Goal: Transaction & Acquisition: Purchase product/service

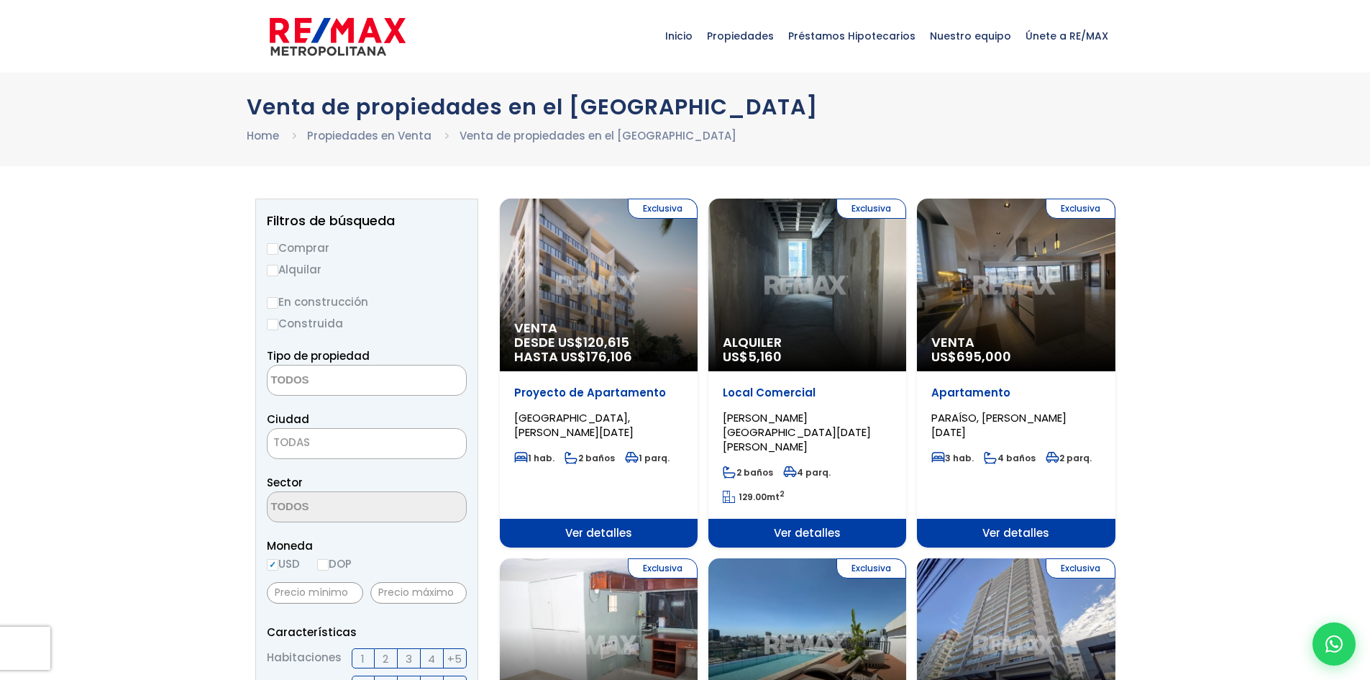
select select
click at [959, 269] on div "Exclusiva Venta US$ 695,000" at bounding box center [1016, 285] width 198 height 173
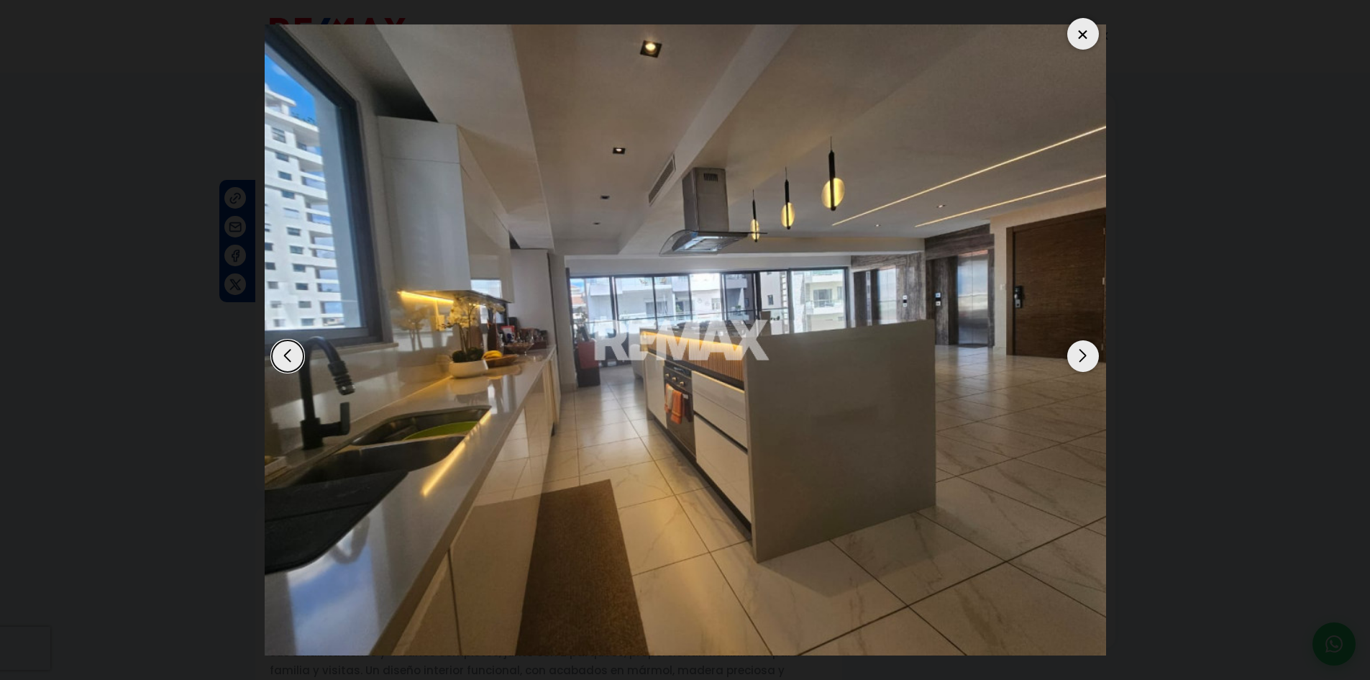
click at [1080, 358] on div "Next slide" at bounding box center [1083, 356] width 32 height 32
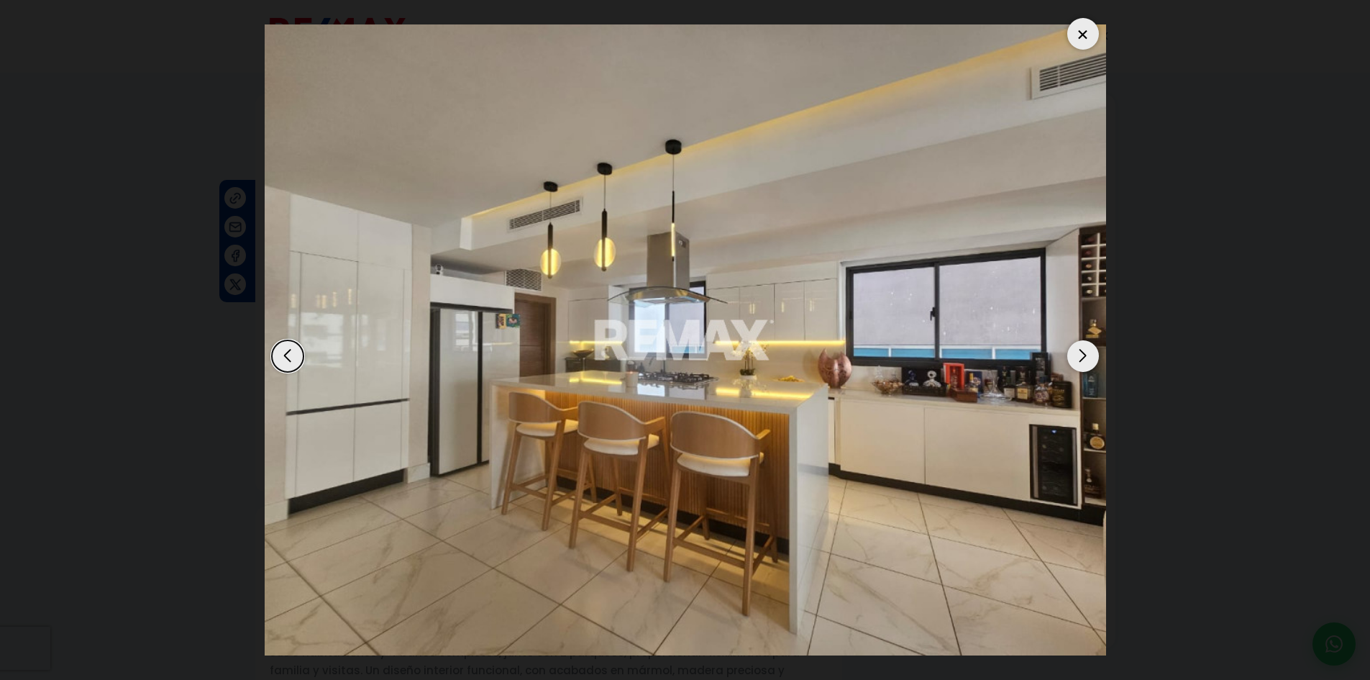
click at [1080, 358] on div "Next slide" at bounding box center [1083, 356] width 32 height 32
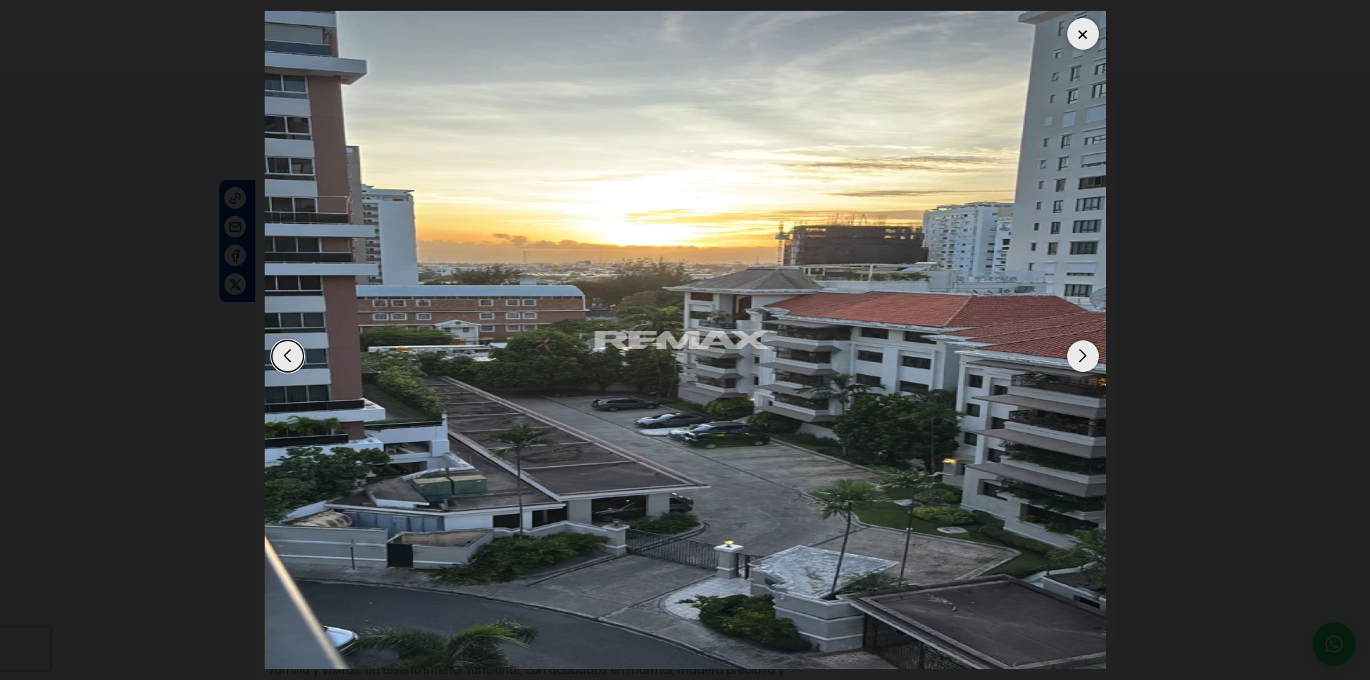
click at [1080, 358] on div "Next slide" at bounding box center [1083, 356] width 32 height 32
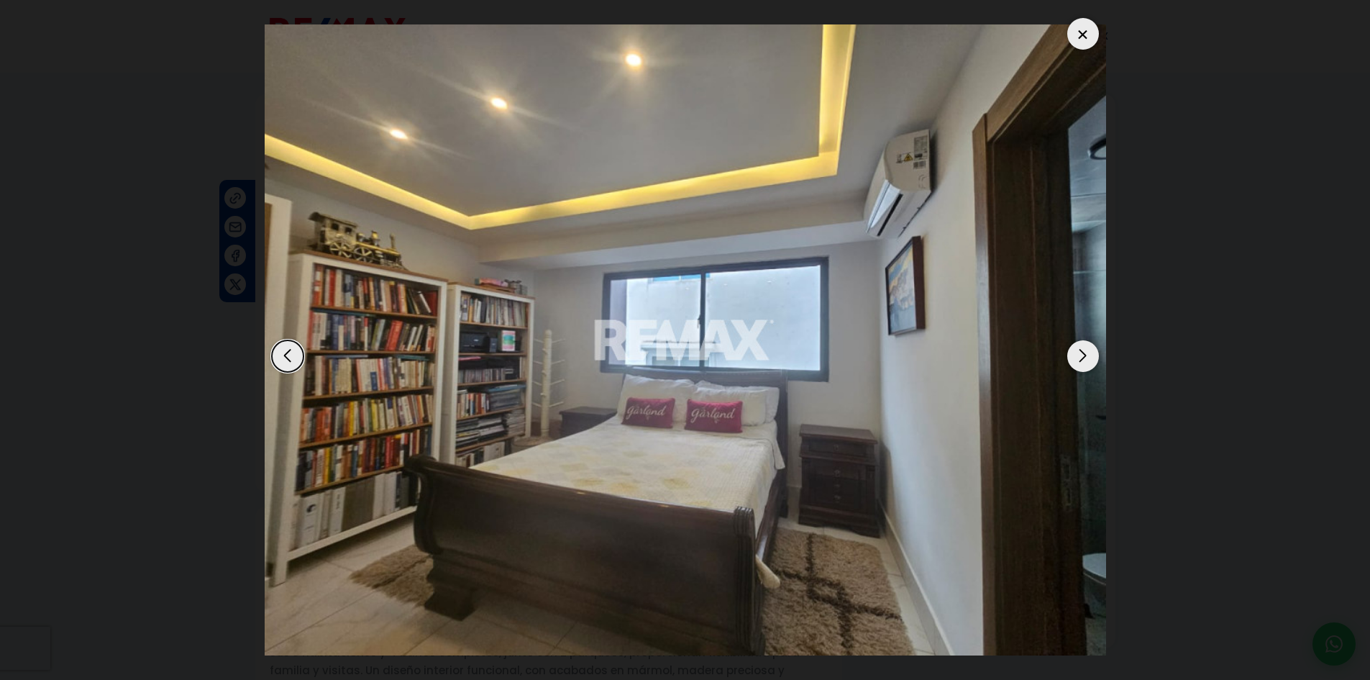
click at [289, 347] on div "Previous slide" at bounding box center [288, 356] width 32 height 32
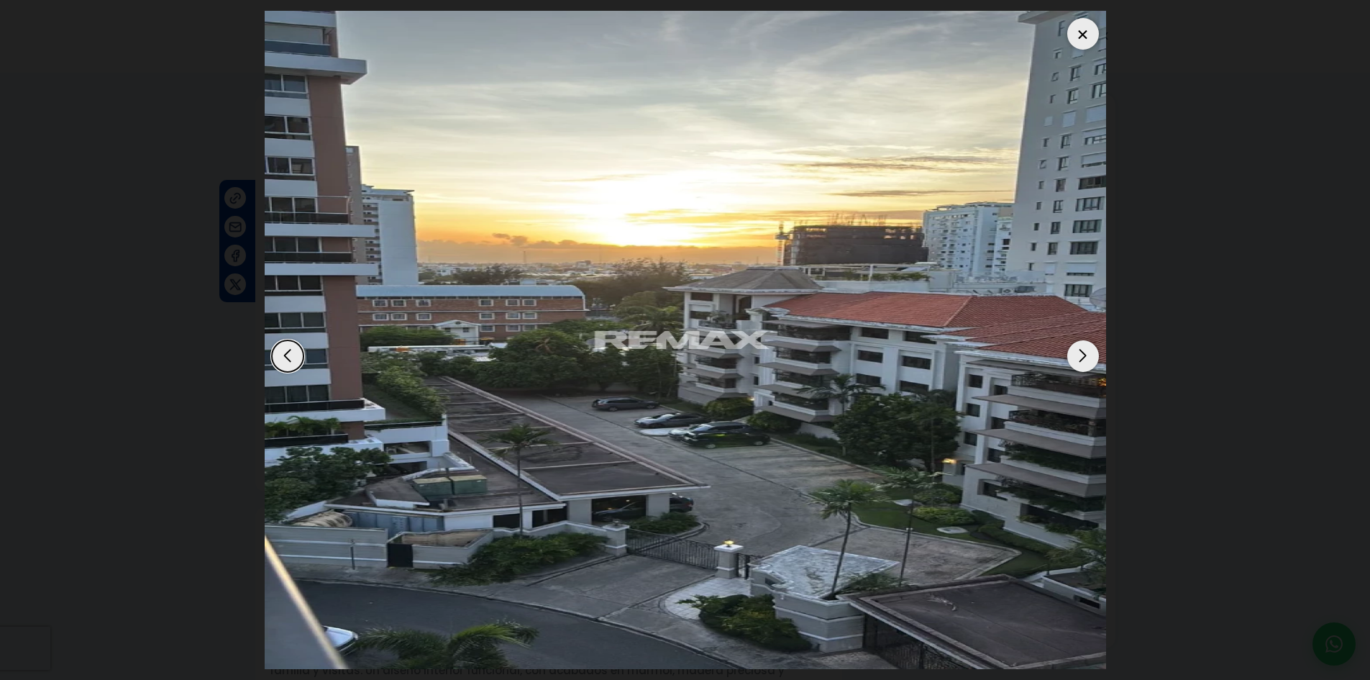
click at [1083, 350] on div "Next slide" at bounding box center [1083, 356] width 32 height 32
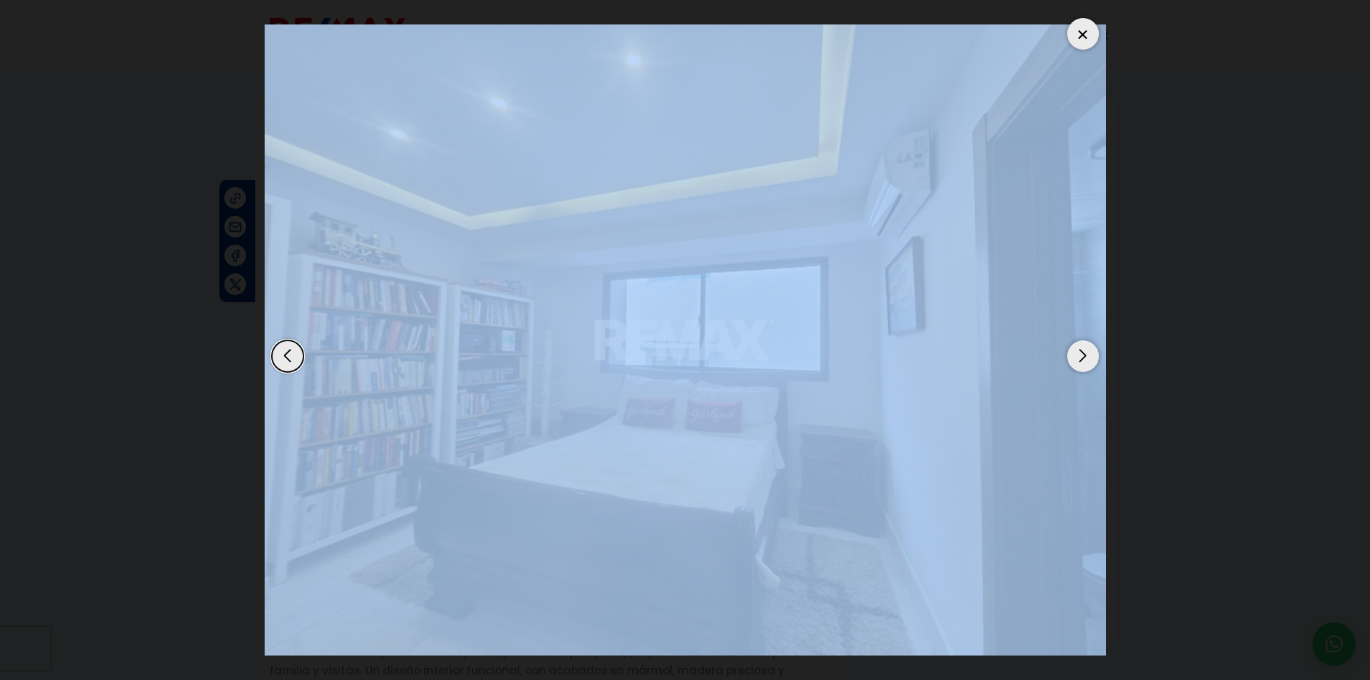
click at [1083, 350] on div "Next slide" at bounding box center [1083, 356] width 32 height 32
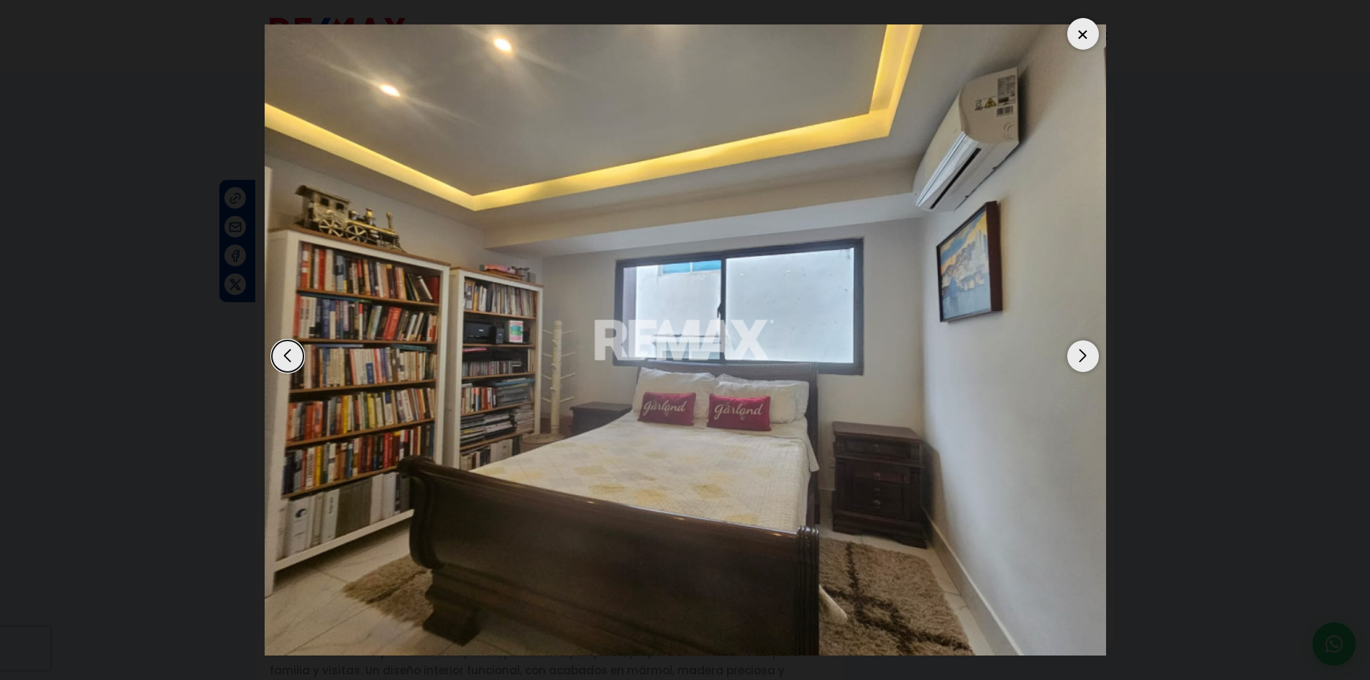
click at [1117, 282] on dialog at bounding box center [685, 340] width 863 height 680
click at [1072, 355] on div "Next slide" at bounding box center [1083, 356] width 32 height 32
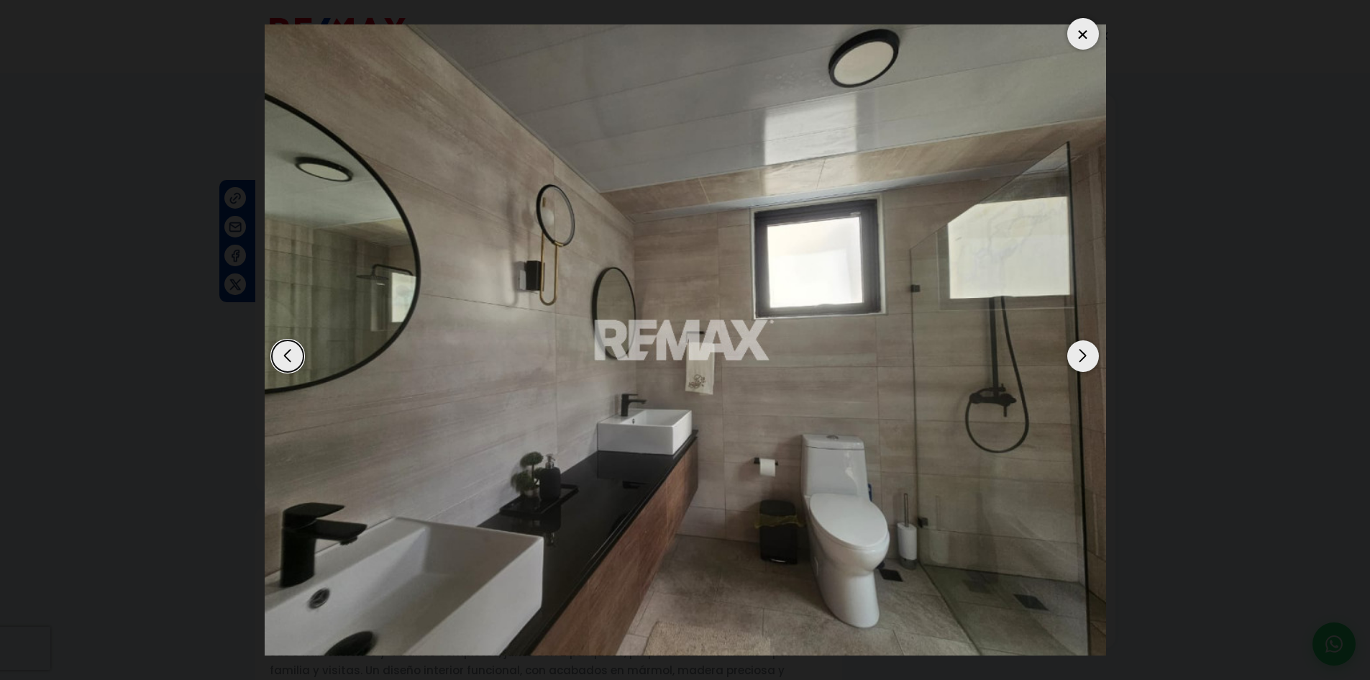
click at [1072, 356] on div "Next slide" at bounding box center [1083, 356] width 32 height 32
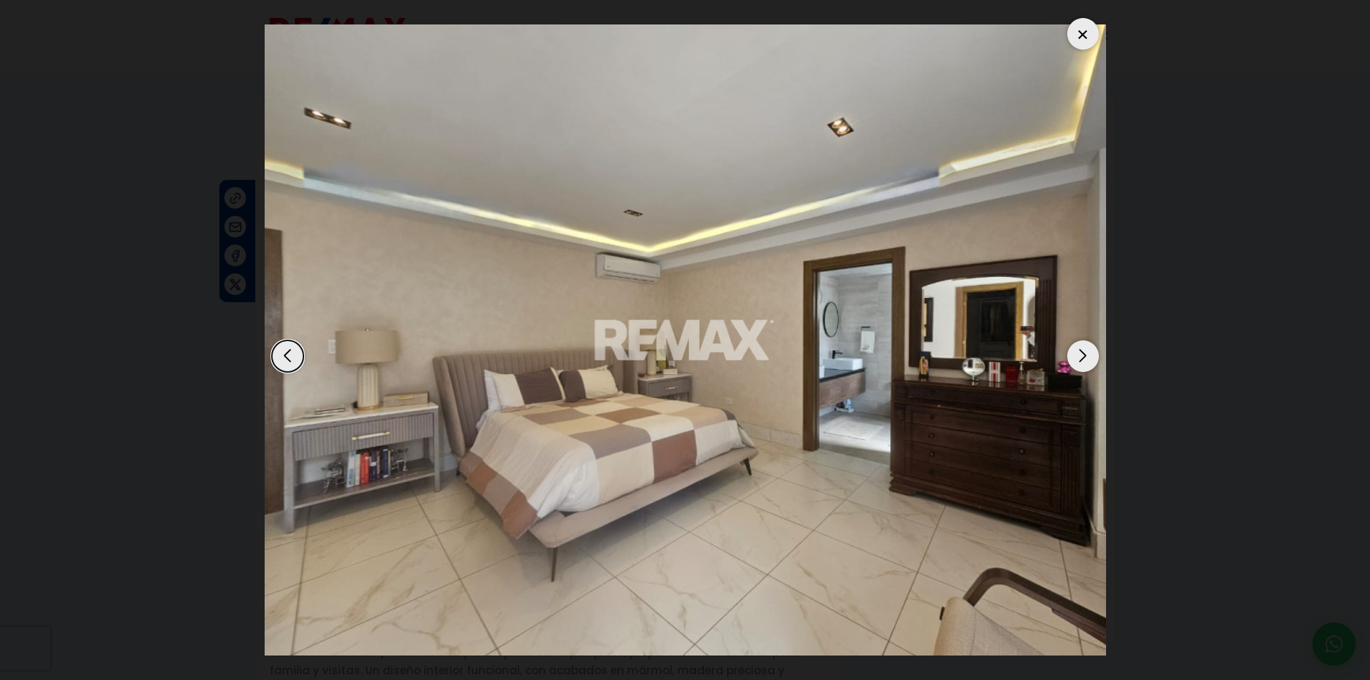
click at [1073, 356] on div "Next slide" at bounding box center [1083, 356] width 32 height 32
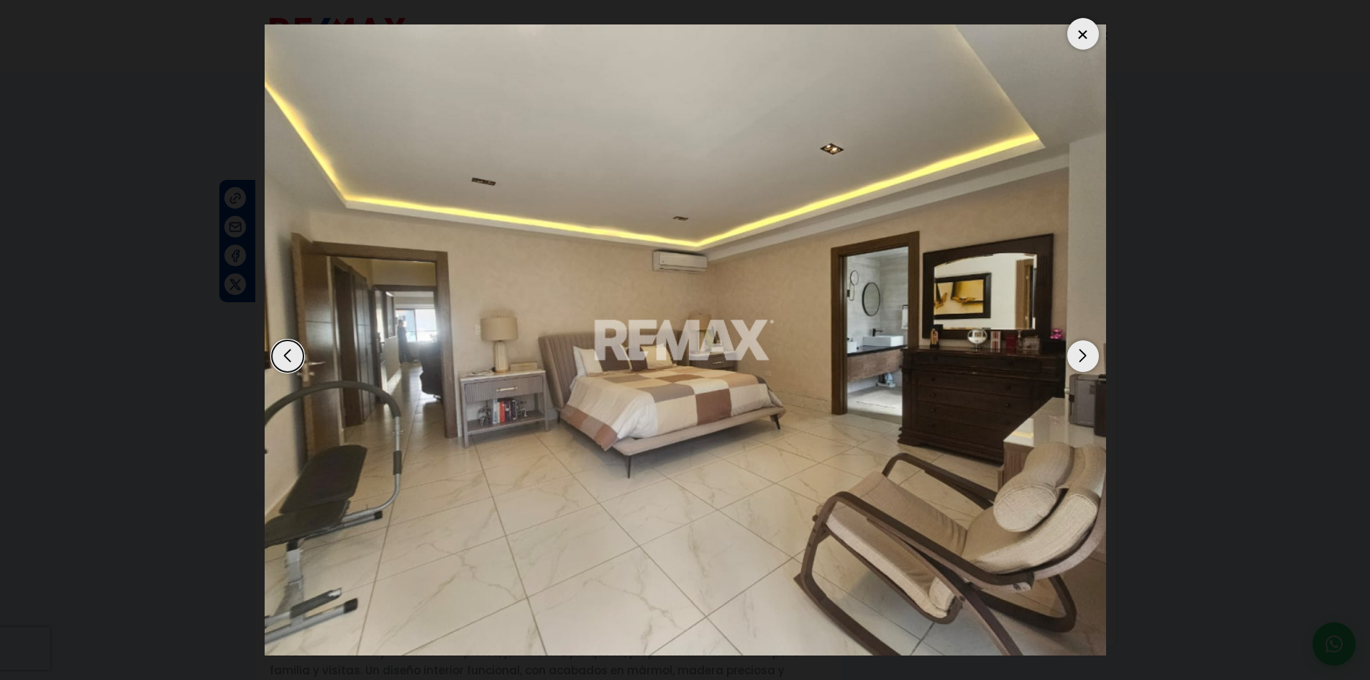
click at [1073, 356] on div "Next slide" at bounding box center [1083, 356] width 32 height 32
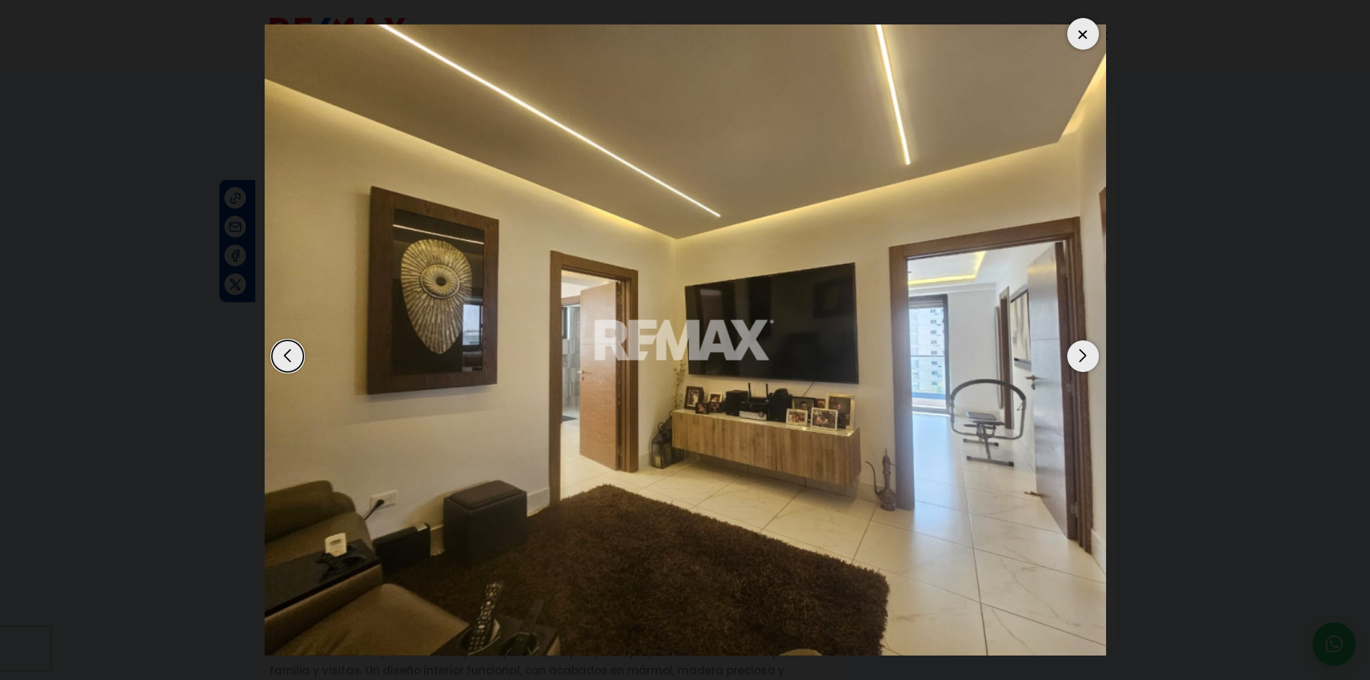
click at [1073, 356] on div "Next slide" at bounding box center [1083, 356] width 32 height 32
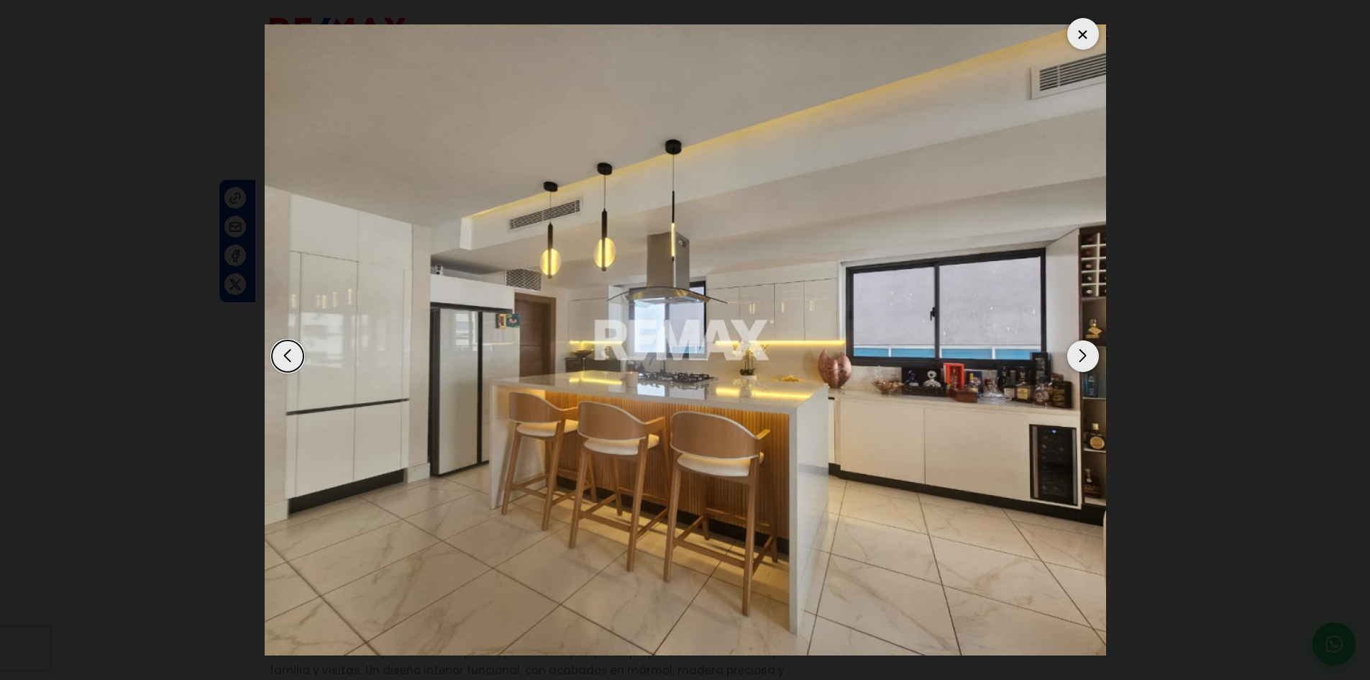
click at [1073, 356] on div "Next slide" at bounding box center [1083, 356] width 32 height 32
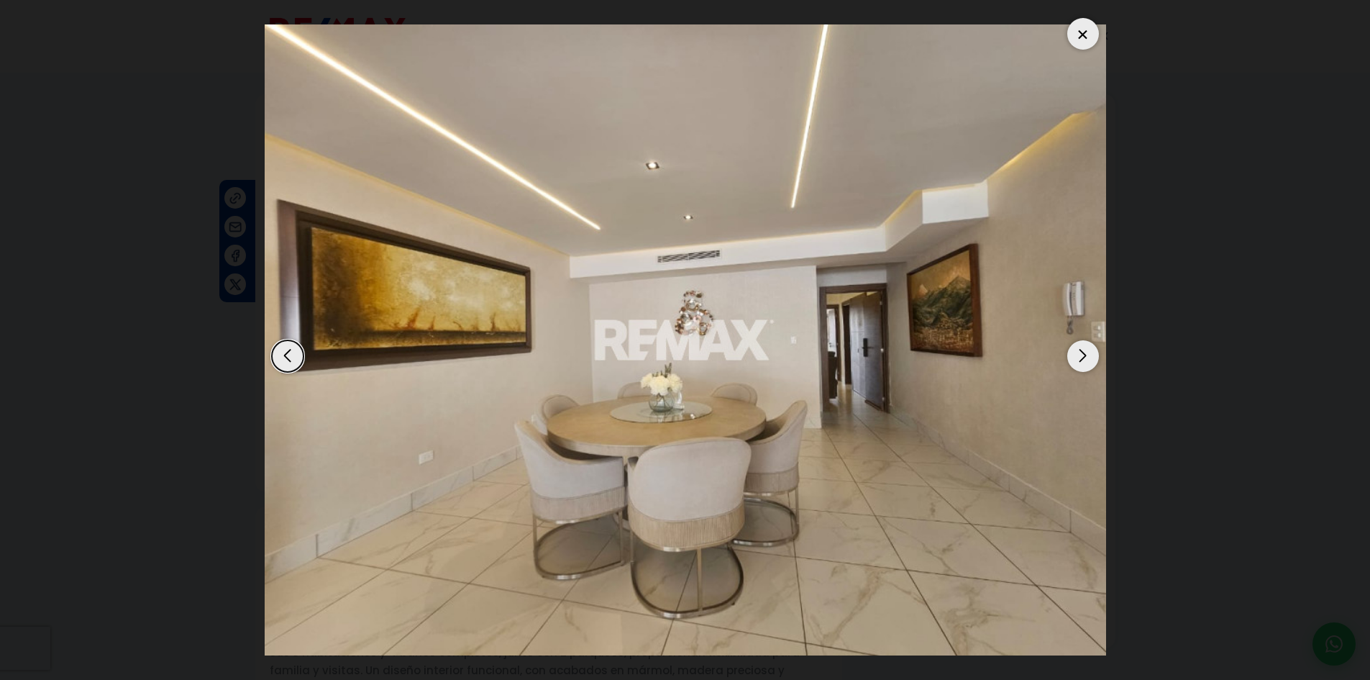
click at [1084, 362] on div "Next slide" at bounding box center [1083, 356] width 32 height 32
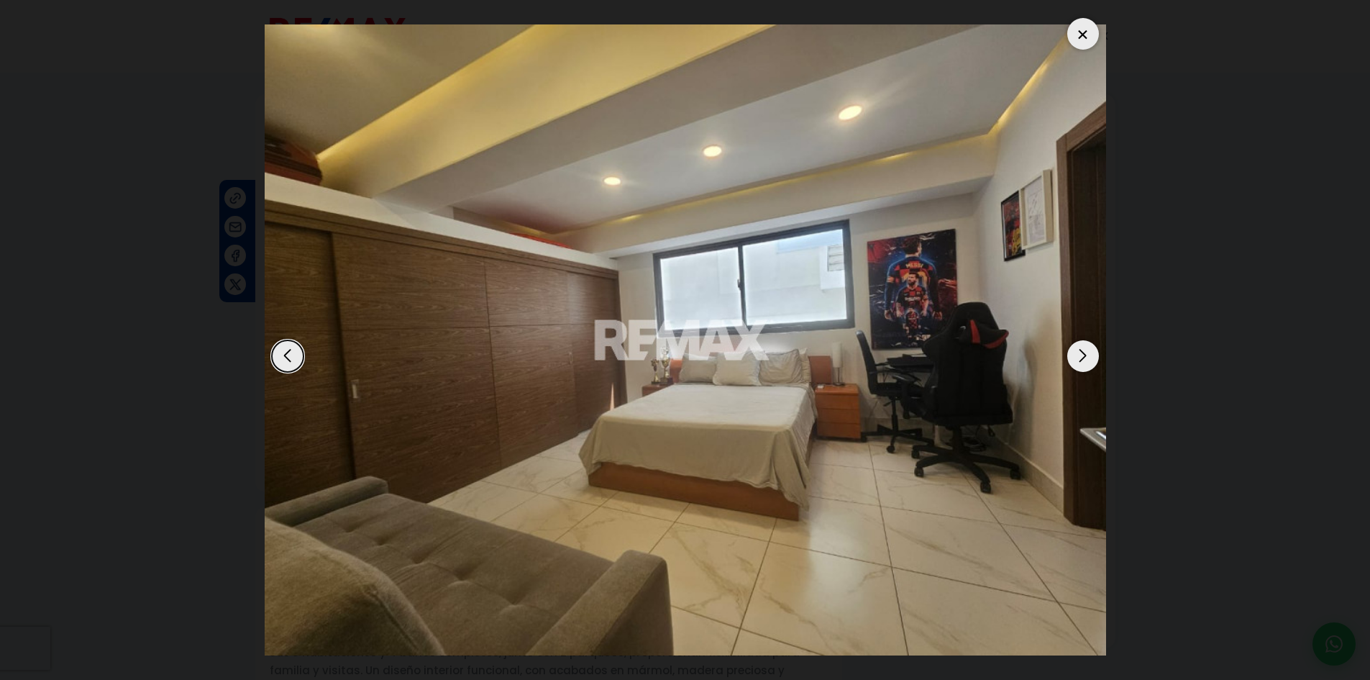
click at [1084, 362] on div "Next slide" at bounding box center [1083, 356] width 32 height 32
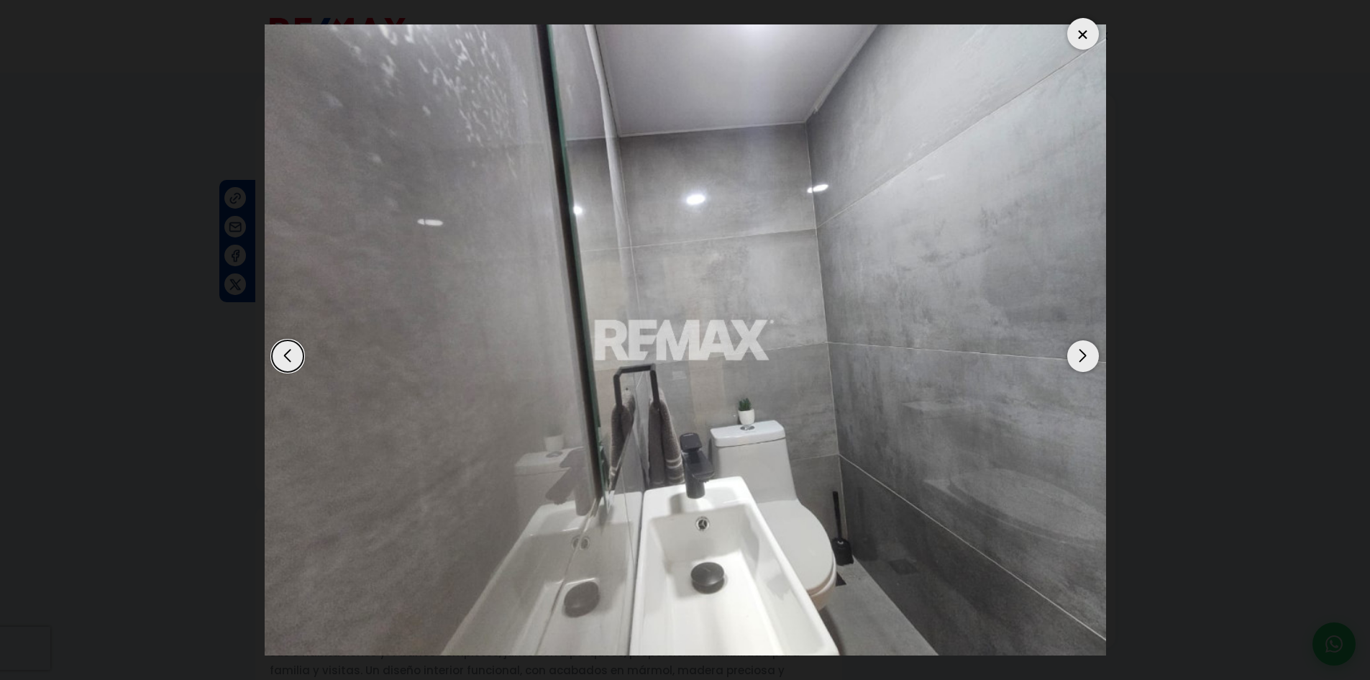
click at [289, 365] on div "Previous slide" at bounding box center [288, 356] width 32 height 32
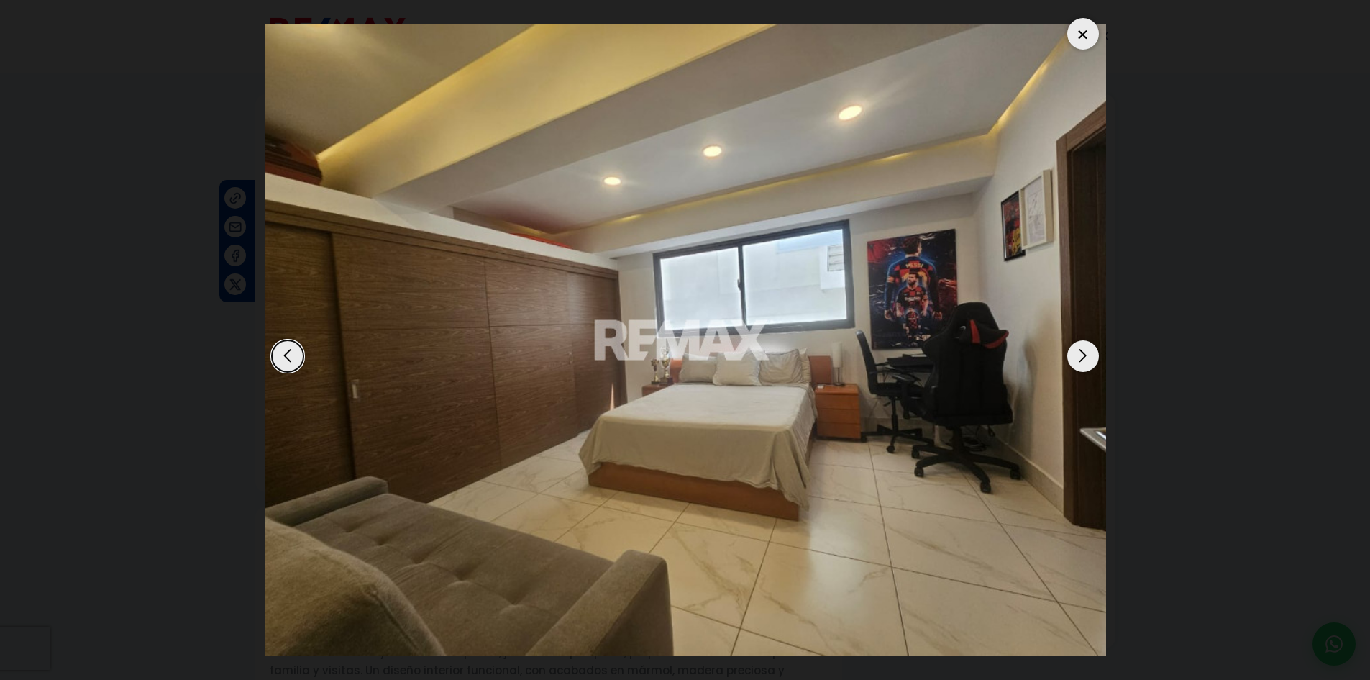
click at [1085, 360] on div "Next slide" at bounding box center [1083, 356] width 32 height 32
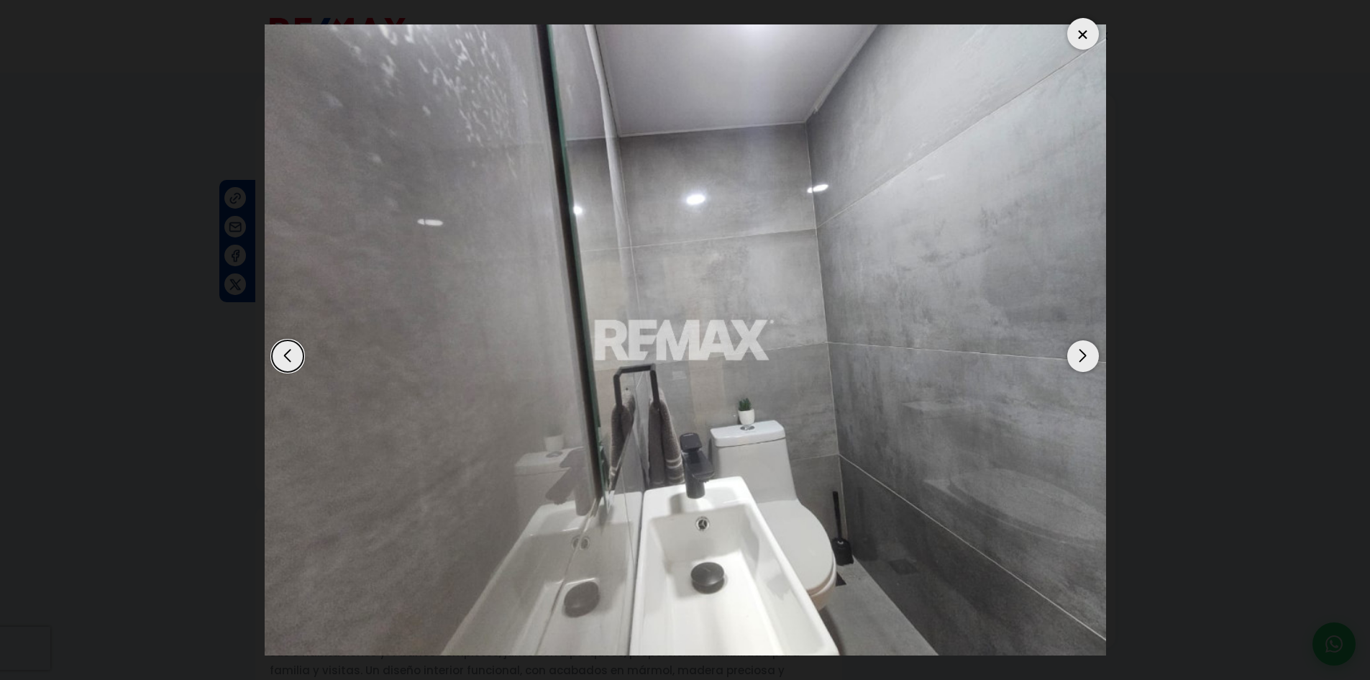
click at [1085, 360] on div "Next slide" at bounding box center [1083, 356] width 32 height 32
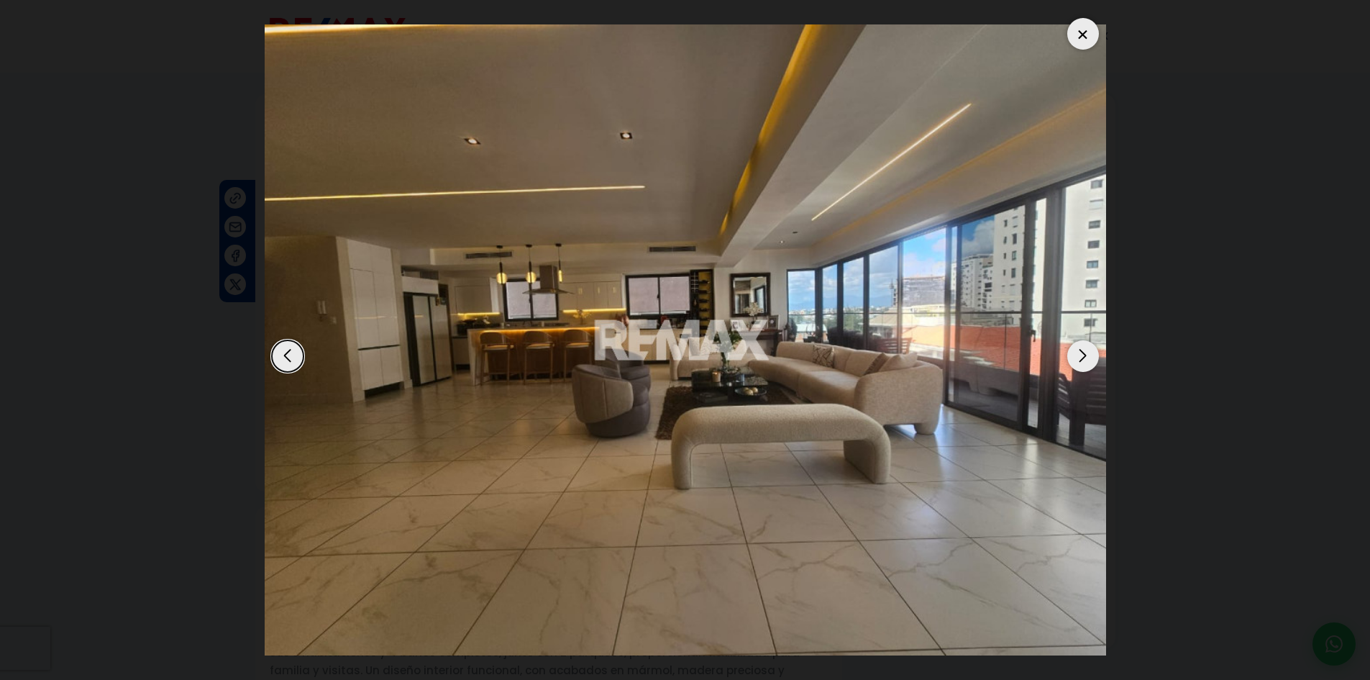
click at [1085, 360] on div "Next slide" at bounding box center [1083, 356] width 32 height 32
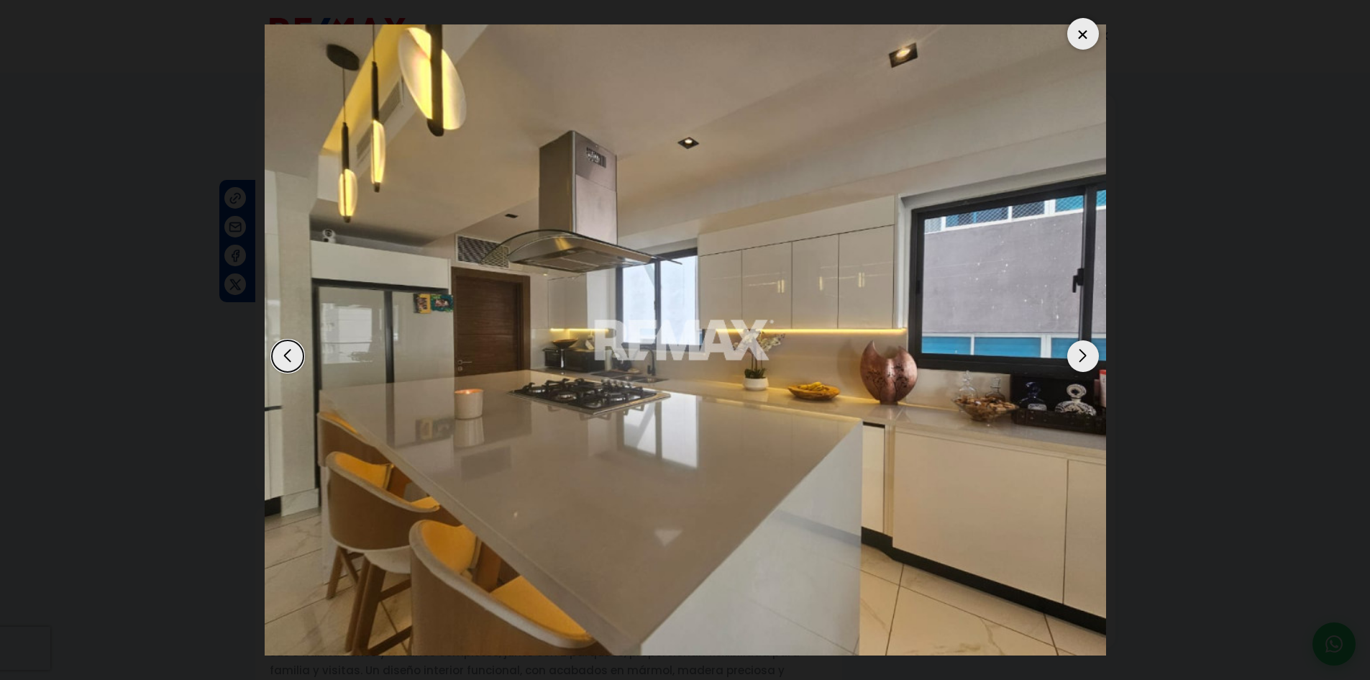
click at [1085, 360] on div "Next slide" at bounding box center [1083, 356] width 32 height 32
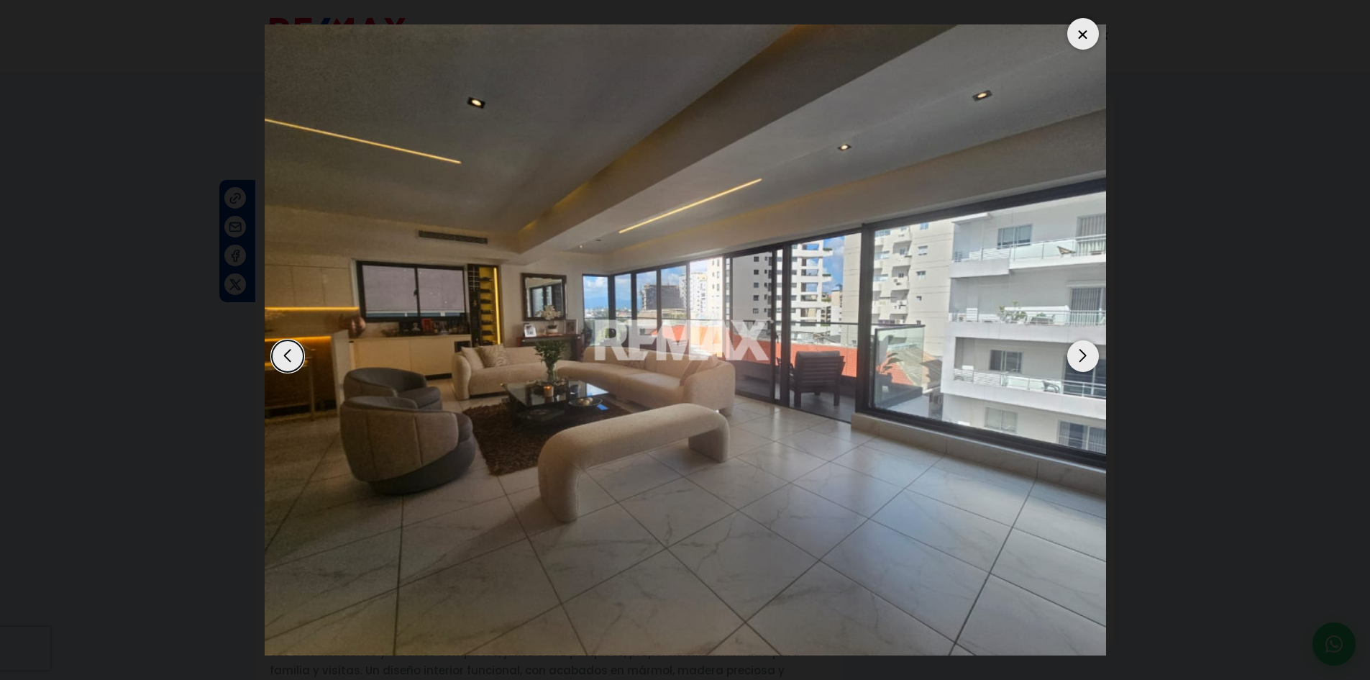
click at [1085, 360] on div "Next slide" at bounding box center [1083, 356] width 32 height 32
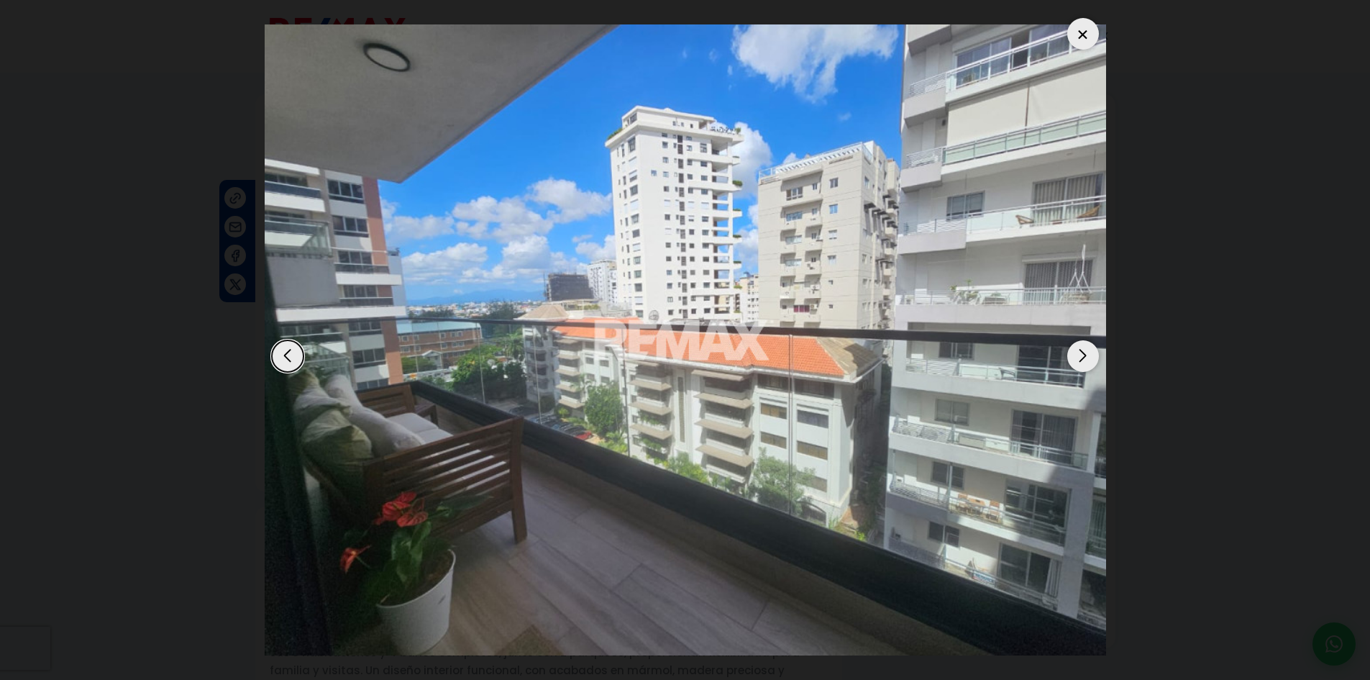
click at [1085, 360] on div "Next slide" at bounding box center [1083, 356] width 32 height 32
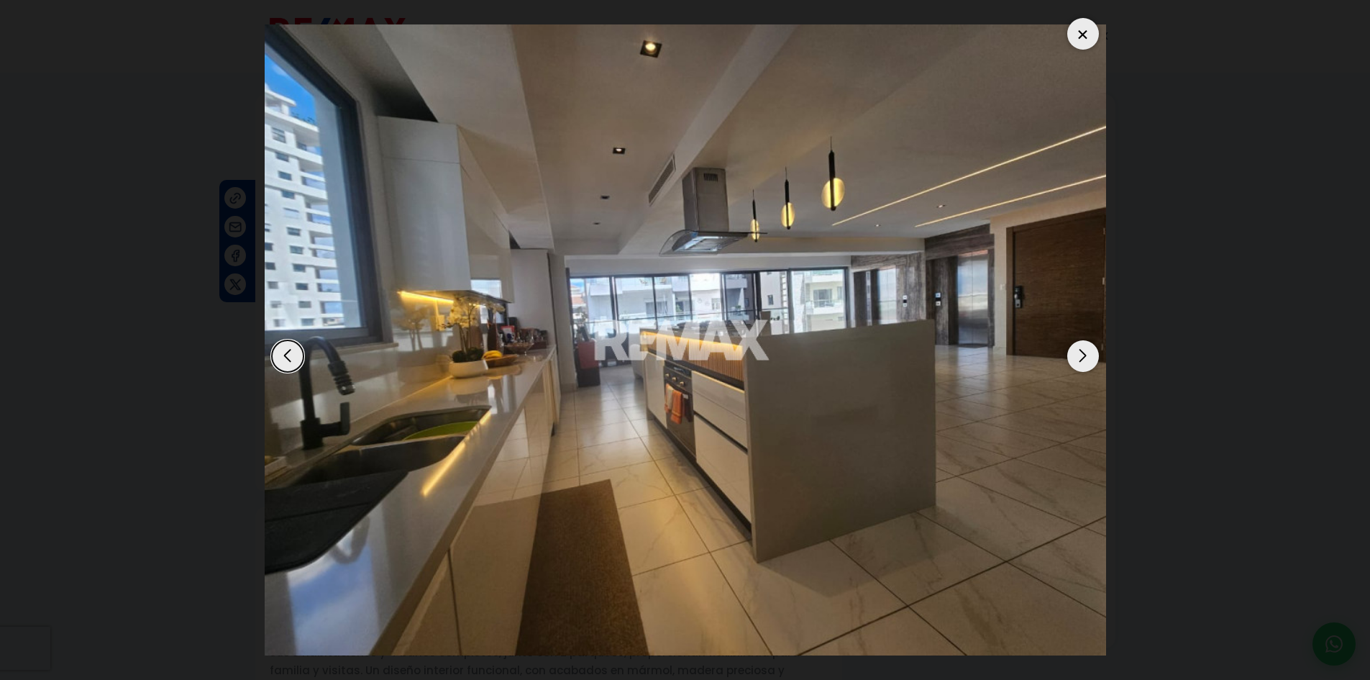
click at [1085, 360] on div "Next slide" at bounding box center [1083, 356] width 32 height 32
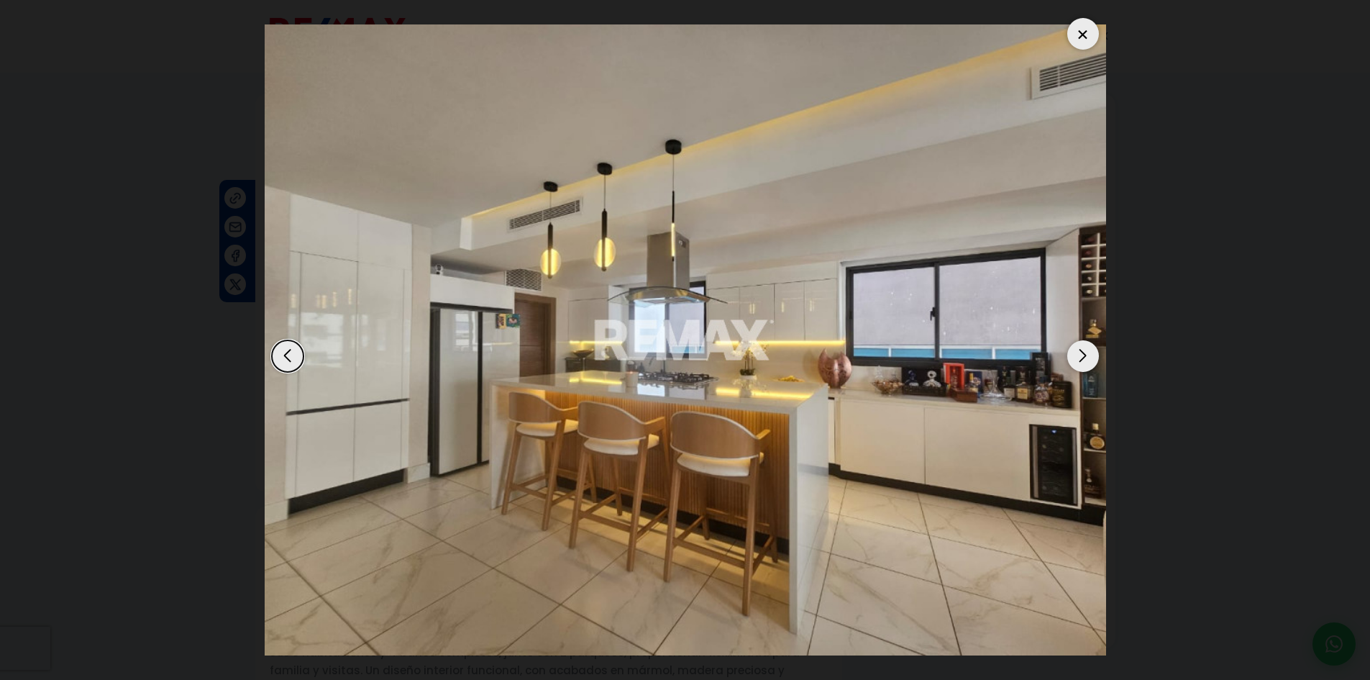
click at [1085, 360] on div "Next slide" at bounding box center [1083, 356] width 32 height 32
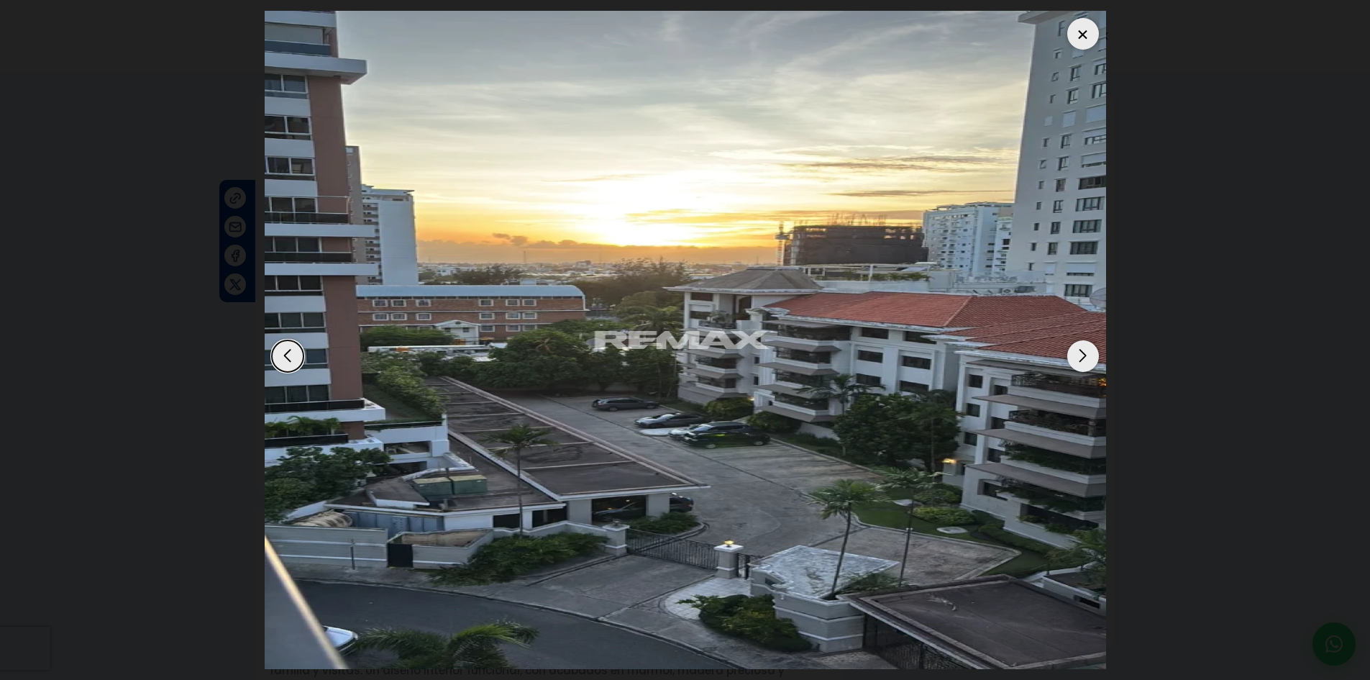
click at [1117, 317] on dialog at bounding box center [685, 340] width 863 height 680
click at [254, 103] on dialog at bounding box center [685, 340] width 863 height 680
drag, startPoint x: 1084, startPoint y: 34, endPoint x: 265, endPoint y: 12, distance: 819.5
click at [1074, 35] on div at bounding box center [1083, 34] width 32 height 32
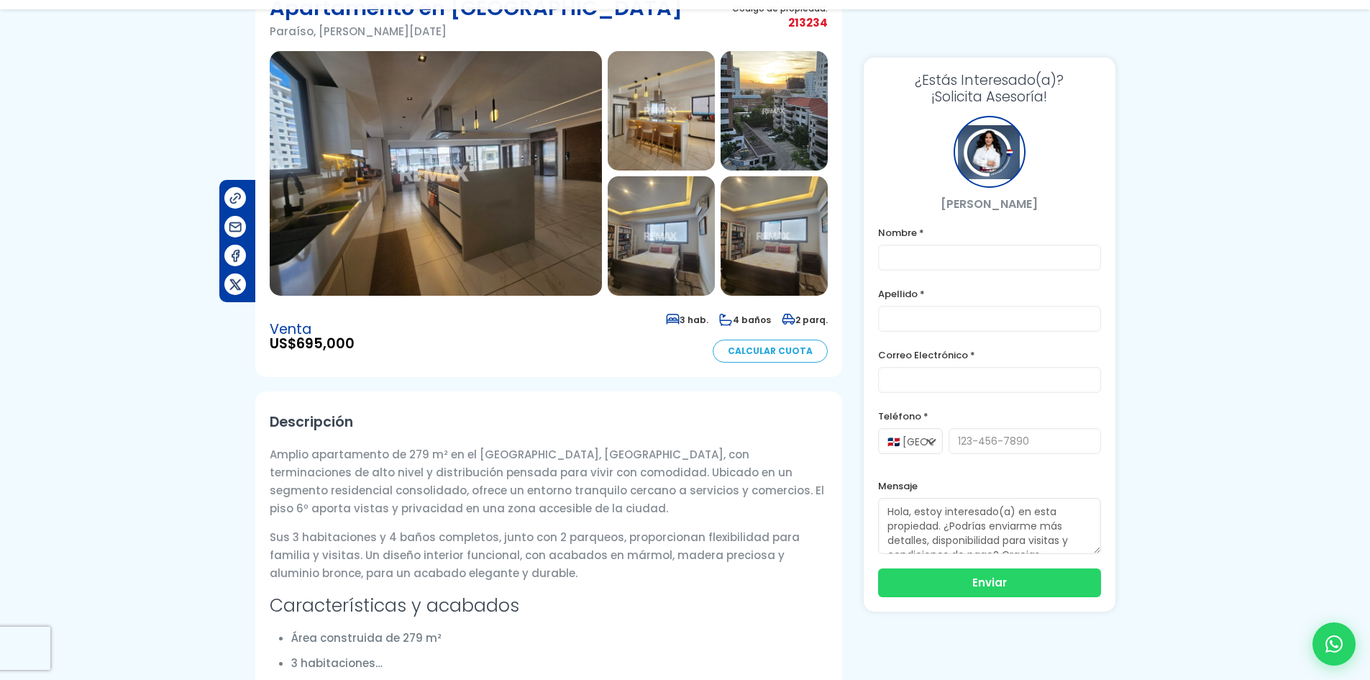
scroll to position [288, 0]
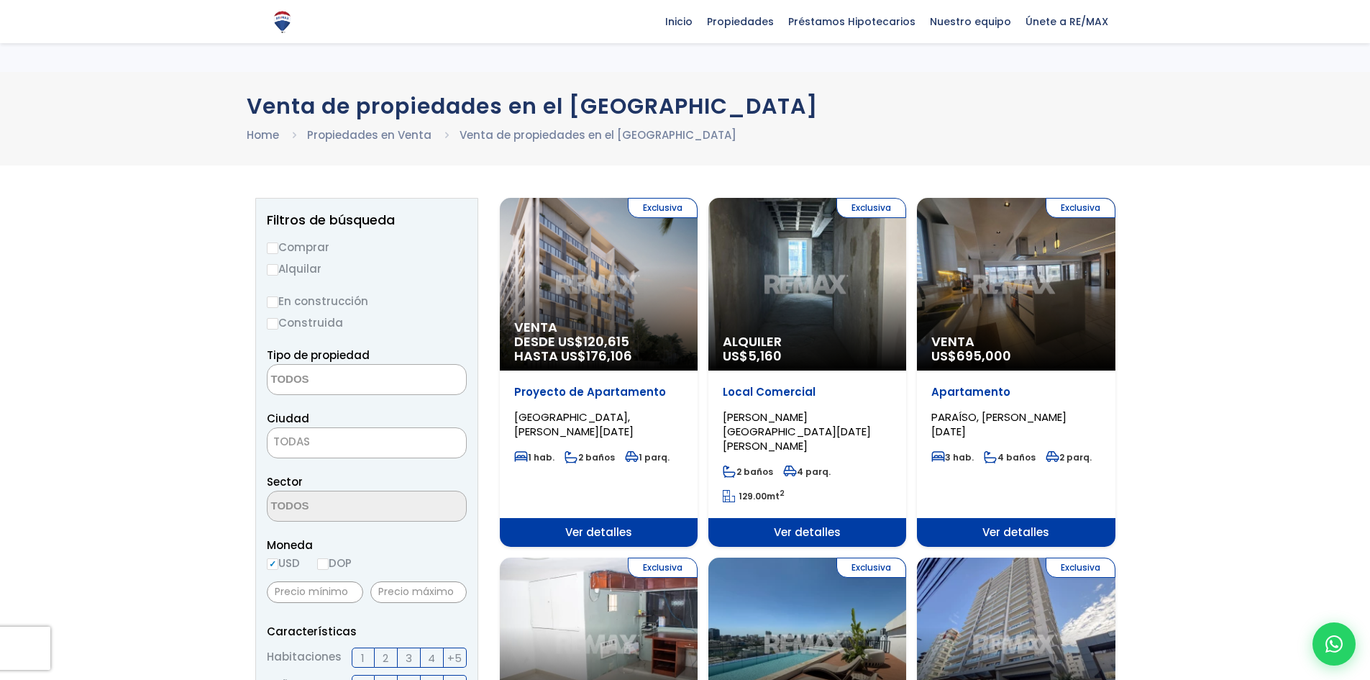
select select
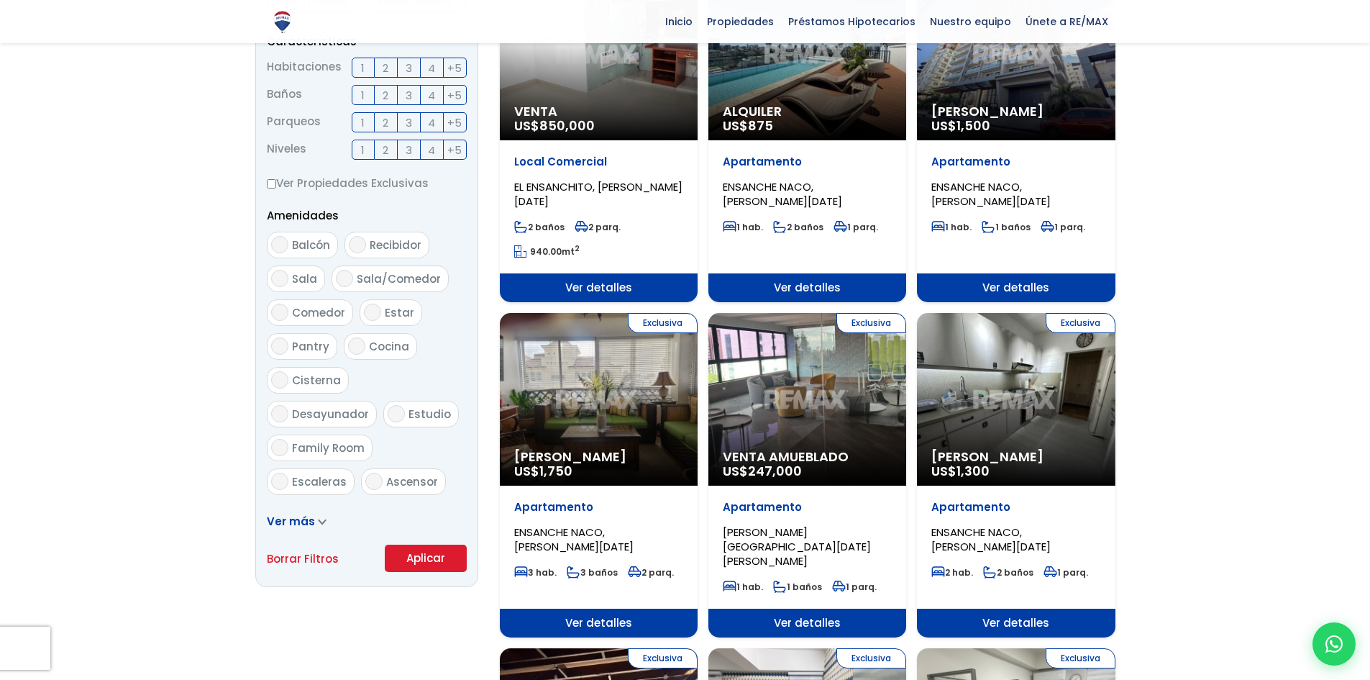
click at [322, 508] on span "Terraza techada" at bounding box center [339, 515] width 95 height 15
click at [288, 506] on input "Terraza techada" at bounding box center [279, 514] width 17 height 17
checkbox input "true"
click at [406, 562] on button "Aplicar" at bounding box center [426, 557] width 82 height 27
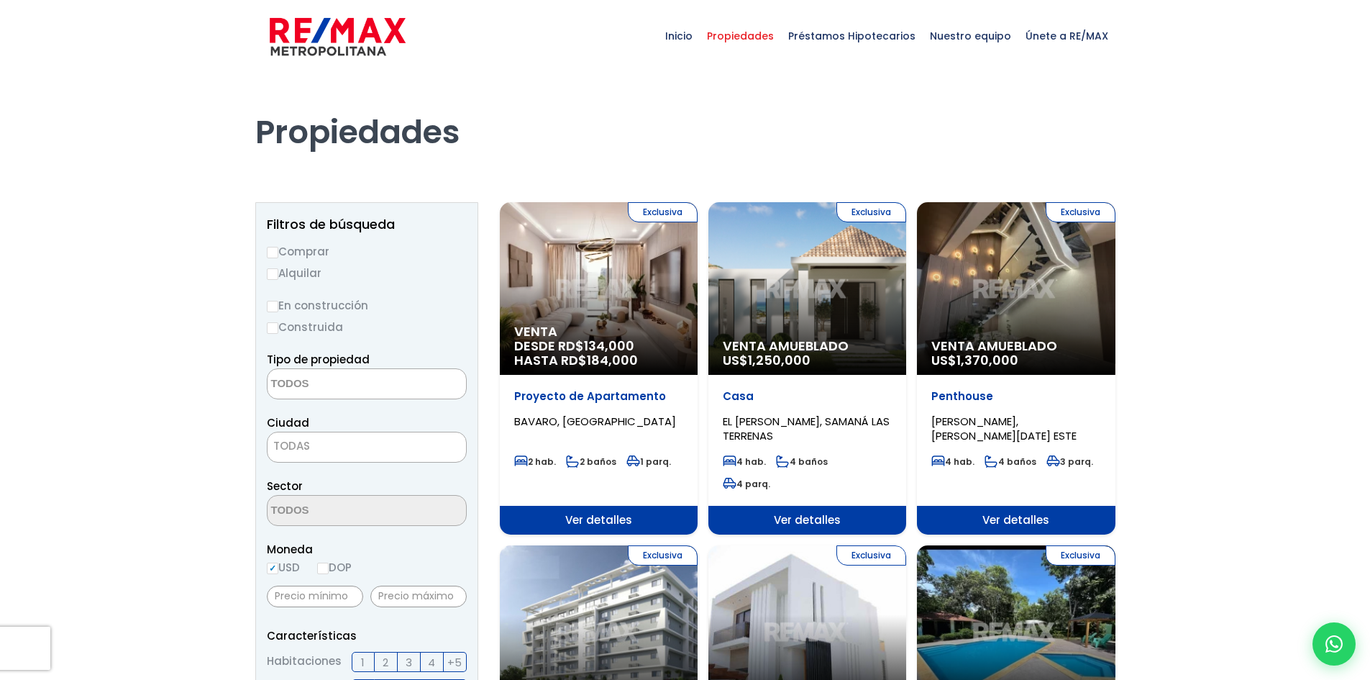
select select
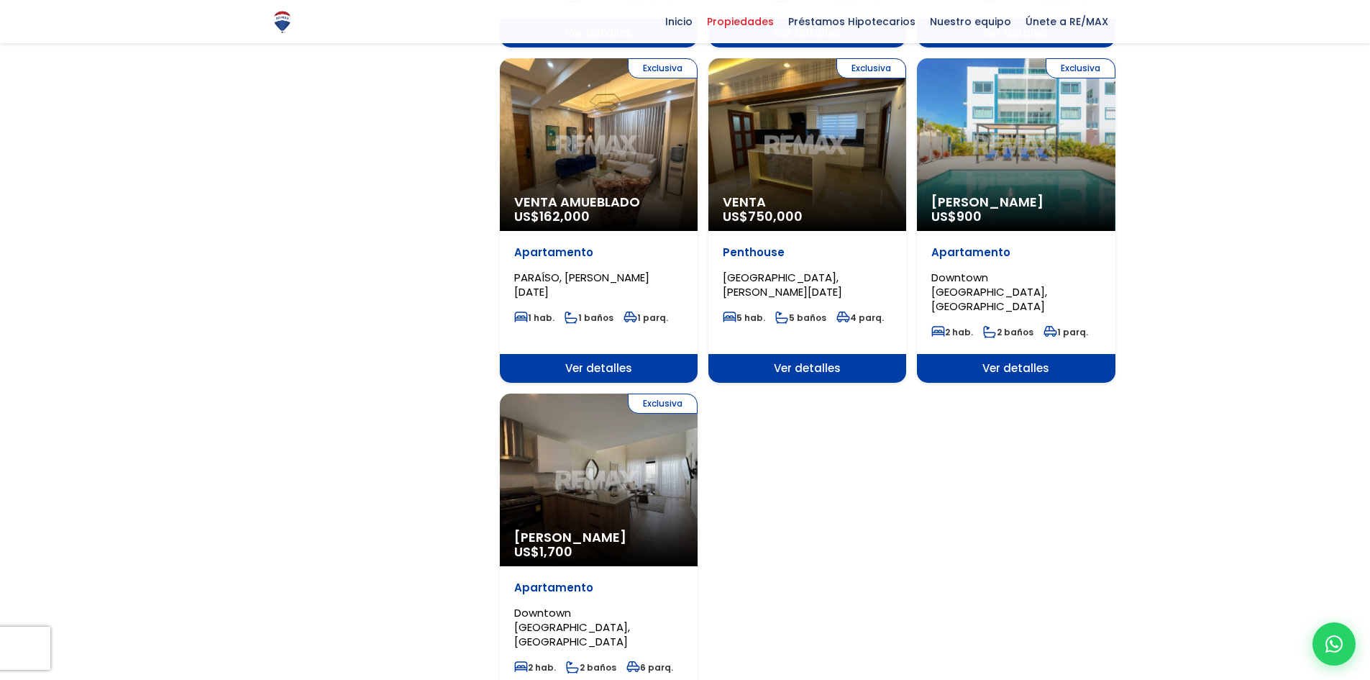
scroll to position [1654, 0]
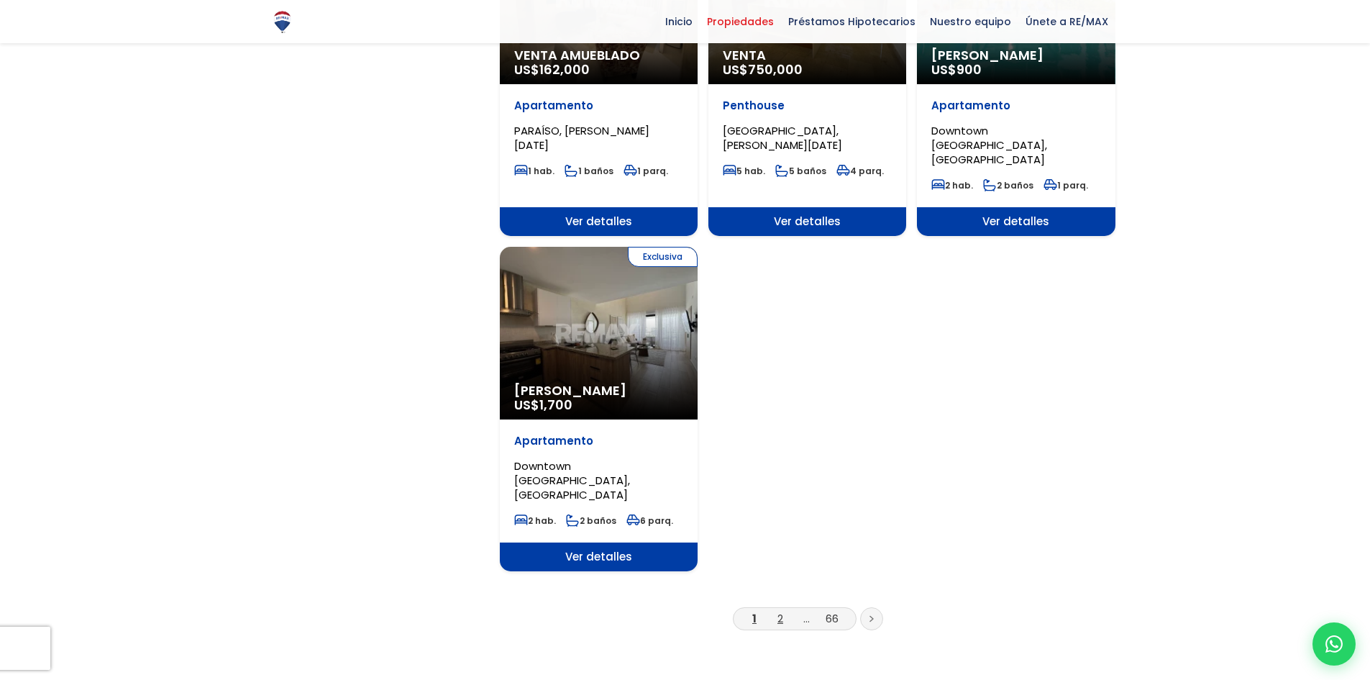
click at [778, 611] on link "2" at bounding box center [781, 618] width 6 height 15
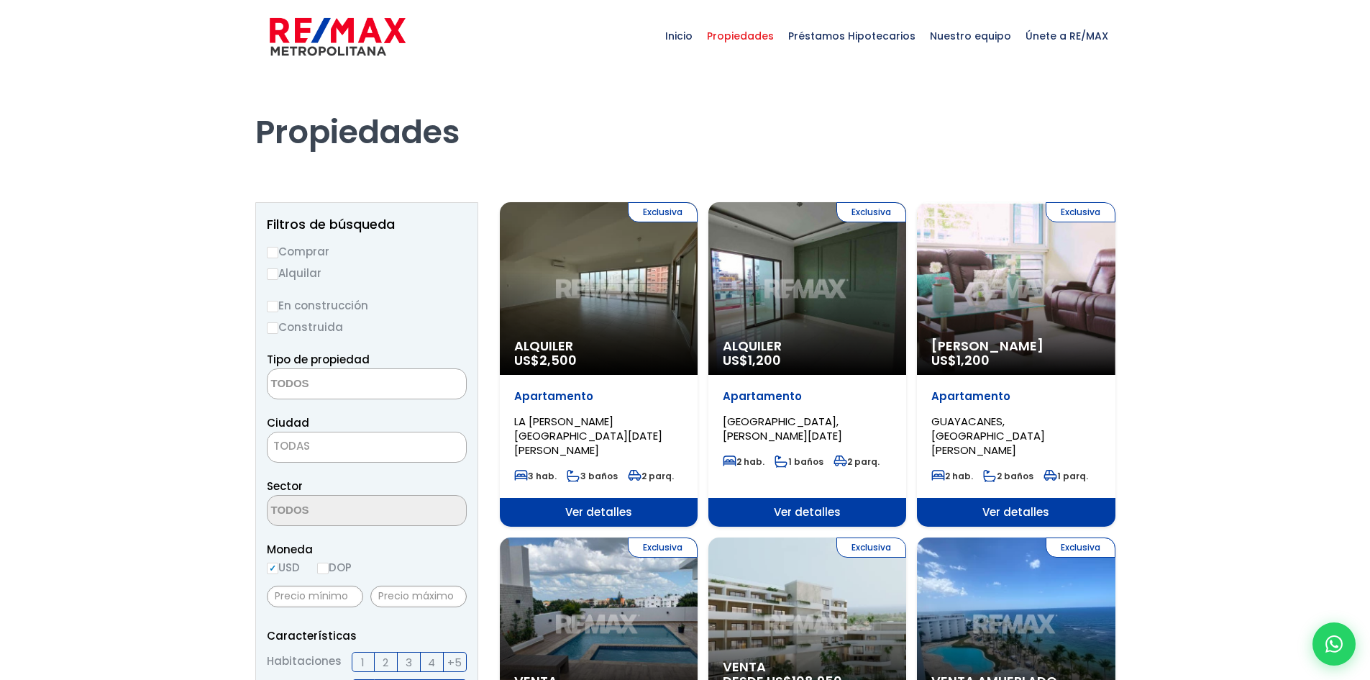
select select
